Goal: Information Seeking & Learning: Learn about a topic

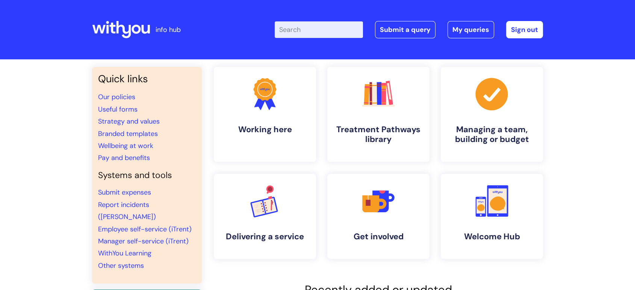
click at [307, 29] on input "Enter your search term here..." at bounding box center [319, 29] width 88 height 17
type input "qualifications"
click button "Search" at bounding box center [0, 0] width 0 height 0
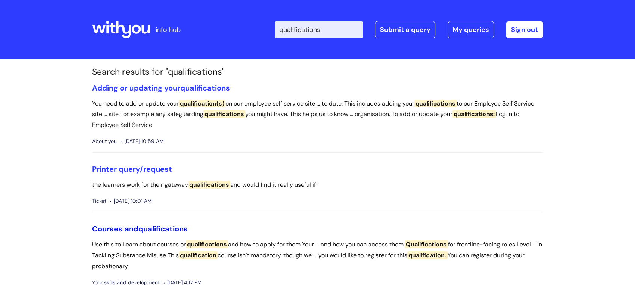
click at [169, 228] on span "qualifications" at bounding box center [163, 229] width 50 height 10
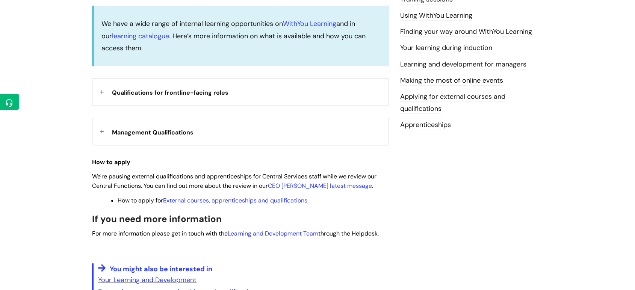
scroll to position [234, 0]
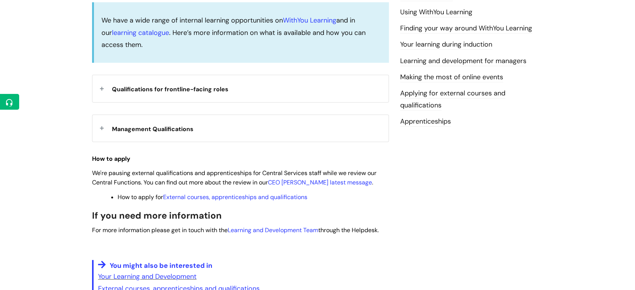
click at [102, 127] on div "Management Qualifications" at bounding box center [240, 128] width 296 height 27
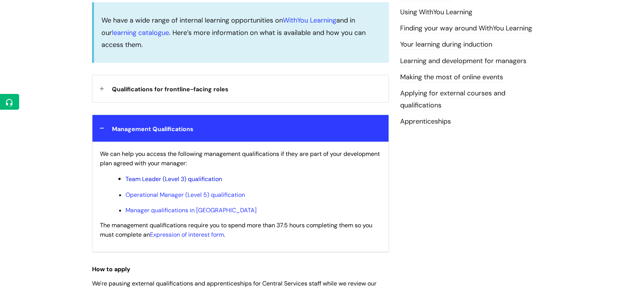
click at [200, 177] on link "Team Leader (Level 3) qualification" at bounding box center [174, 179] width 97 height 8
click at [180, 197] on link "Operational Manager (Level 5) qualification" at bounding box center [186, 195] width 120 height 8
click at [182, 212] on link "Manager qualifications in [GEOGRAPHIC_DATA]" at bounding box center [191, 210] width 131 height 8
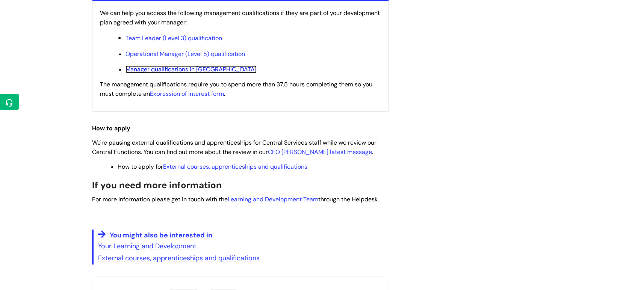
scroll to position [381, 0]
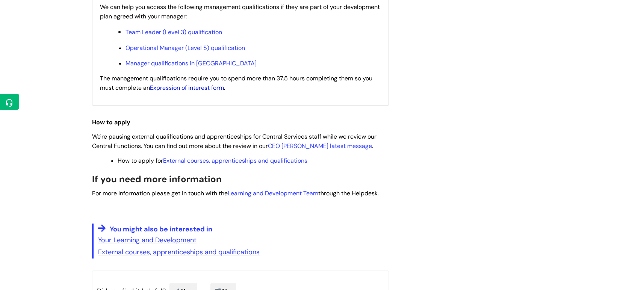
click at [223, 87] on link "Expression of interest form" at bounding box center [187, 88] width 74 height 8
click at [300, 162] on link "External courses, apprenticeships and qualifications" at bounding box center [235, 161] width 144 height 8
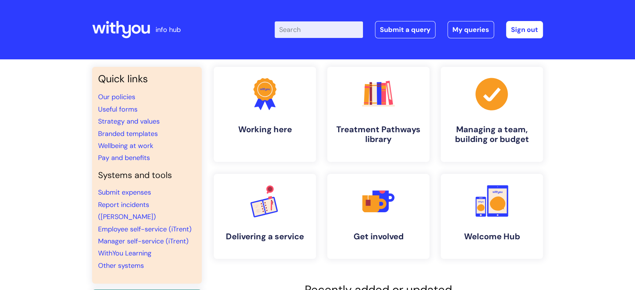
click at [304, 32] on input "Enter your search term here..." at bounding box center [319, 29] width 88 height 17
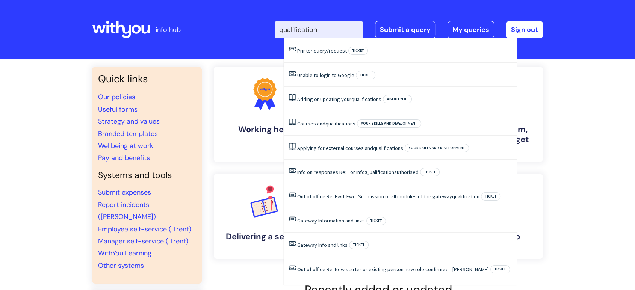
type input "qualifications"
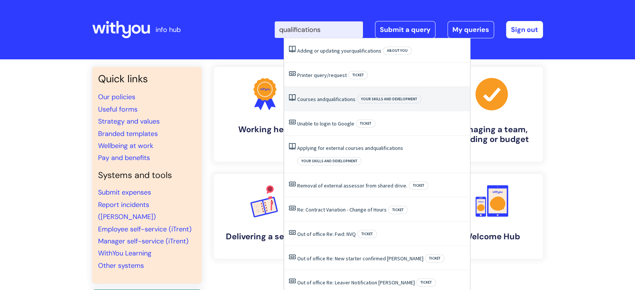
click at [333, 104] on li "Courses and qualifications Your skills and development" at bounding box center [377, 99] width 186 height 24
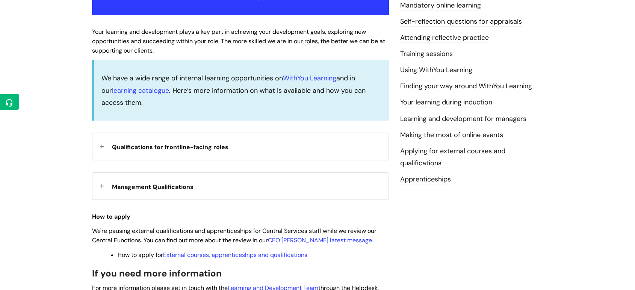
scroll to position [180, 0]
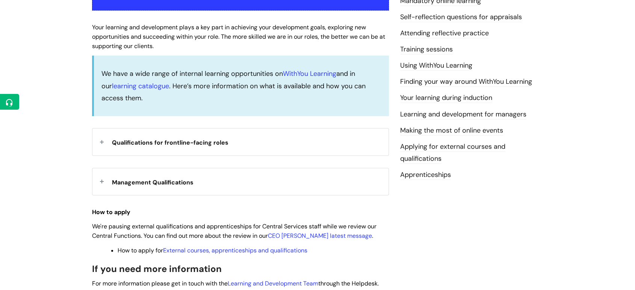
click at [102, 182] on div "Management Qualifications" at bounding box center [240, 181] width 296 height 27
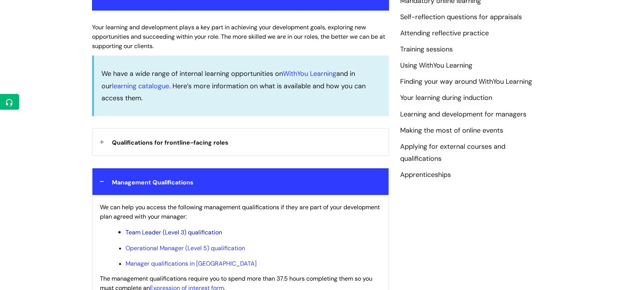
click at [157, 231] on link "Team Leader (Level 3) qualification" at bounding box center [174, 232] width 97 height 8
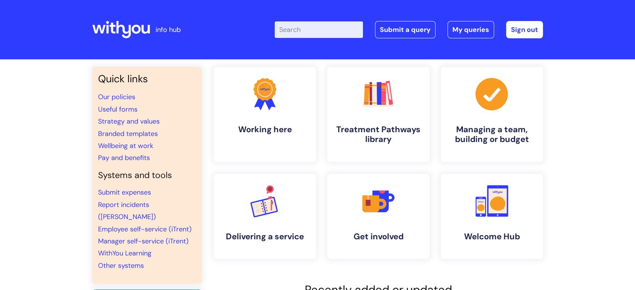
click at [297, 34] on input "Enter your search term here..." at bounding box center [319, 29] width 88 height 17
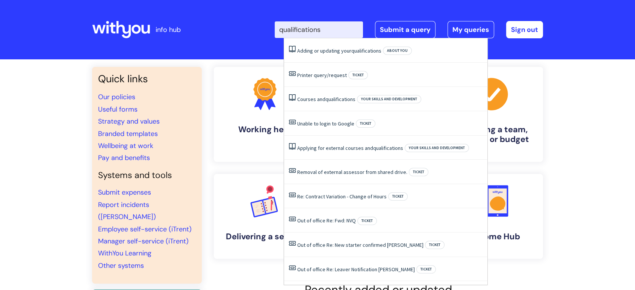
type input "qualifications"
click button "Search" at bounding box center [0, 0] width 0 height 0
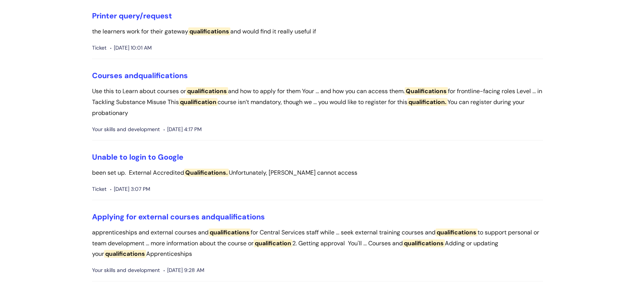
scroll to position [158, 0]
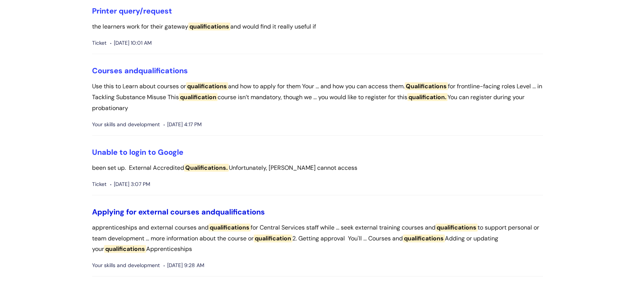
click at [230, 213] on span "qualifications" at bounding box center [240, 212] width 50 height 10
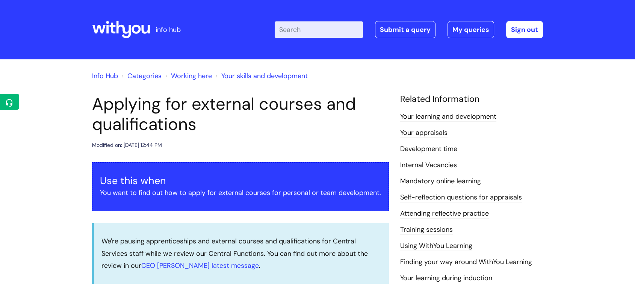
scroll to position [15, 0]
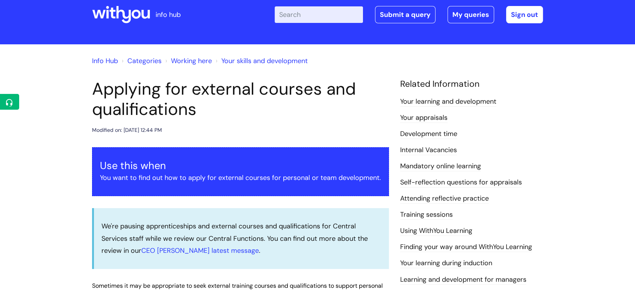
click at [313, 20] on input "Enter your search term here..." at bounding box center [319, 14] width 88 height 17
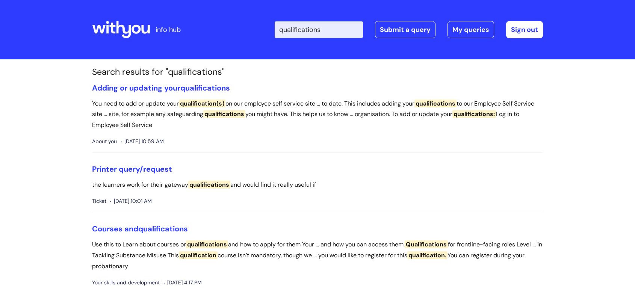
scroll to position [158, 0]
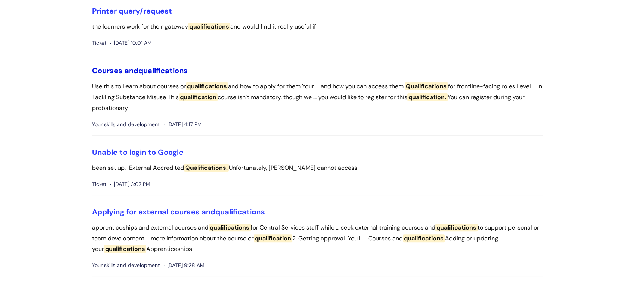
click at [179, 70] on span "qualifications" at bounding box center [163, 71] width 50 height 10
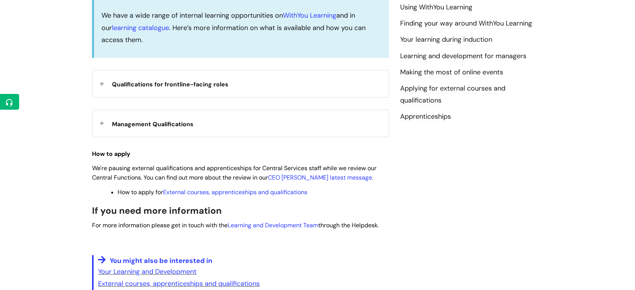
scroll to position [241, 0]
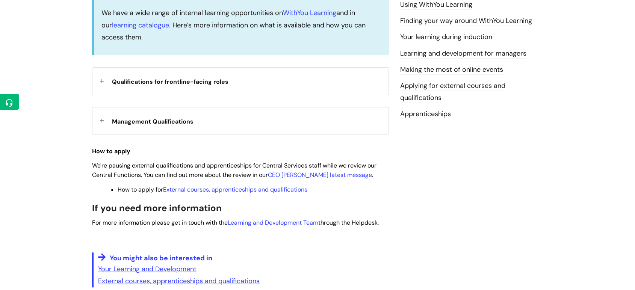
click at [102, 81] on div "Qualifications for frontline-facing roles" at bounding box center [240, 81] width 296 height 27
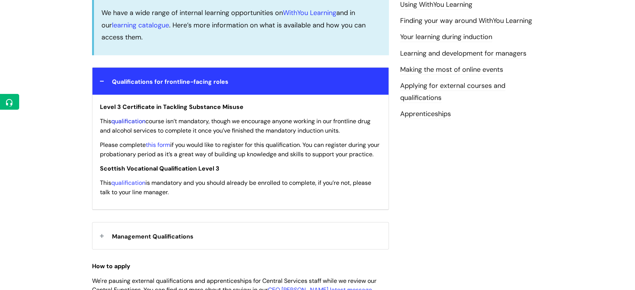
click at [138, 120] on link "qualification" at bounding box center [128, 121] width 34 height 8
click at [100, 242] on div "Management Qualifications" at bounding box center [240, 235] width 296 height 27
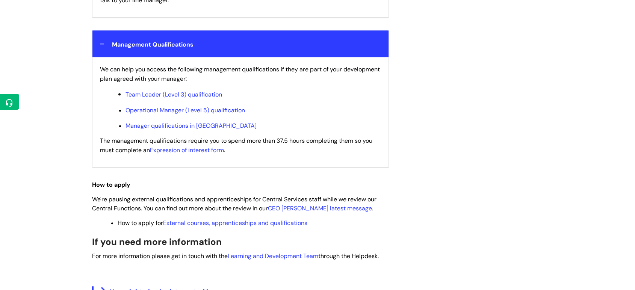
scroll to position [434, 0]
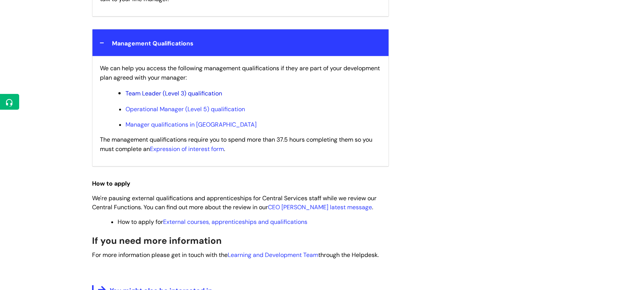
click at [204, 97] on link "Team Leader (Level 3) qualification" at bounding box center [174, 93] width 97 height 8
